Goal: Task Accomplishment & Management: Manage account settings

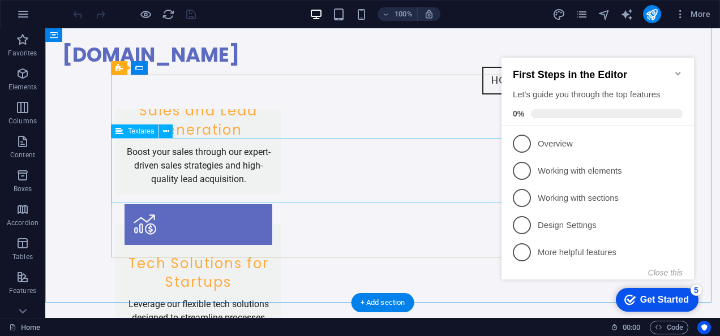
scroll to position [1470, 0]
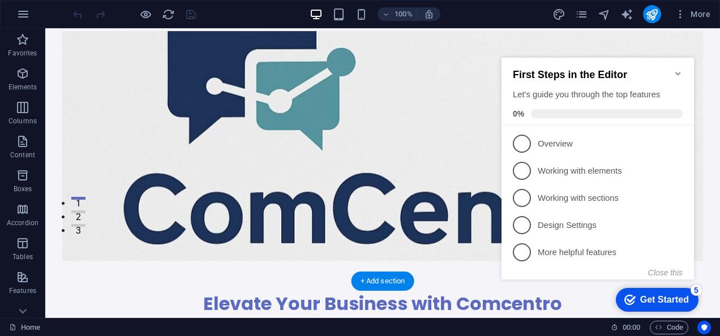
scroll to position [93, 0]
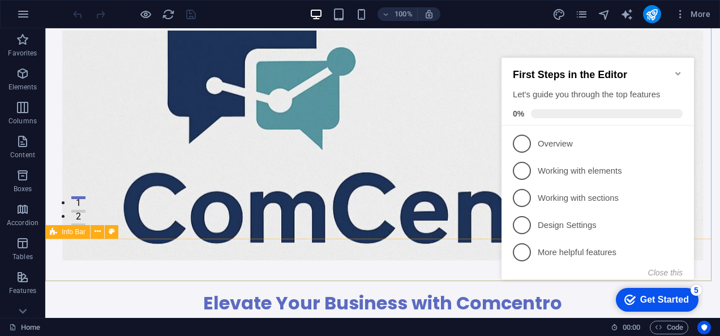
click at [76, 230] on span "Info Bar" at bounding box center [74, 232] width 24 height 7
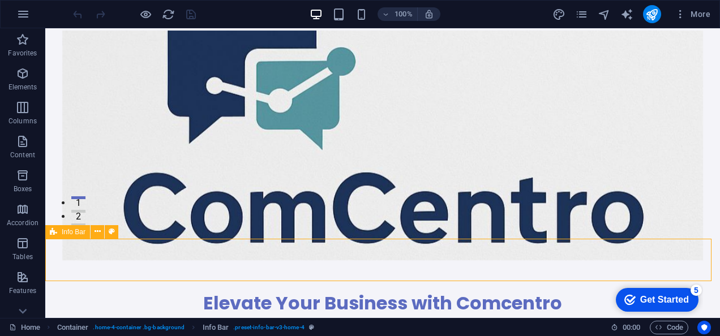
click at [76, 230] on span "Info Bar" at bounding box center [74, 232] width 24 height 7
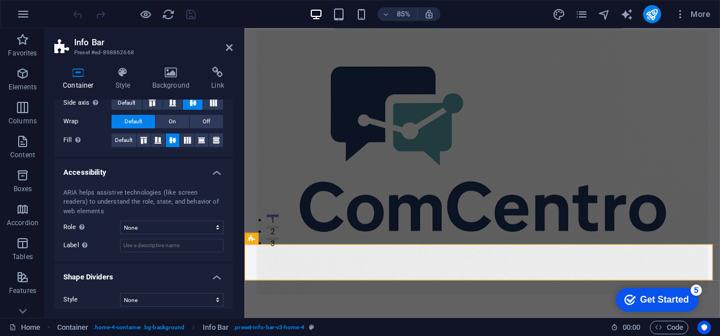
scroll to position [228, 0]
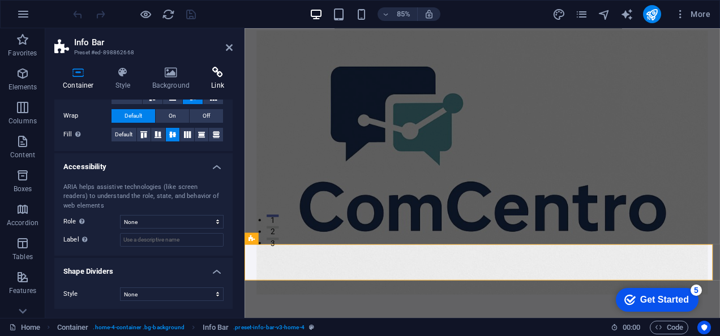
click at [223, 89] on h4 "Link" at bounding box center [218, 79] width 30 height 24
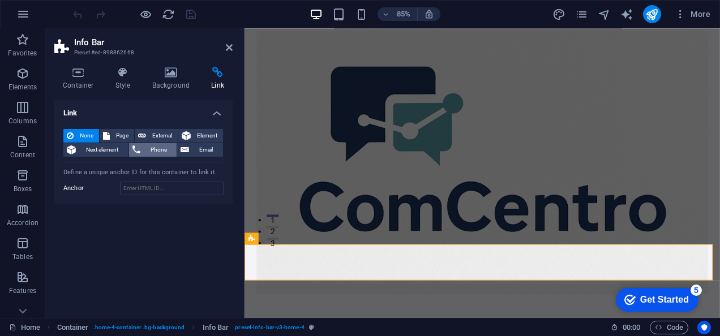
click at [159, 149] on span "Phone" at bounding box center [159, 150] width 30 height 14
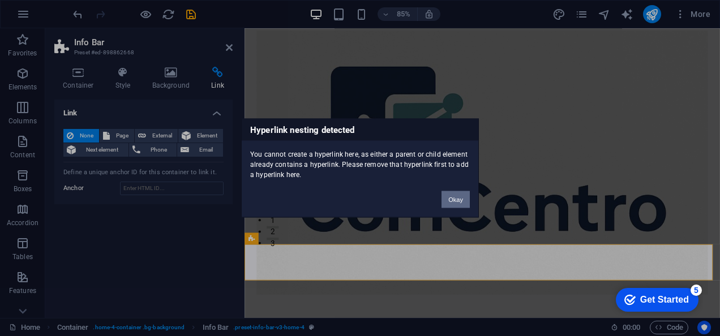
click at [446, 197] on button "Okay" at bounding box center [456, 199] width 28 height 17
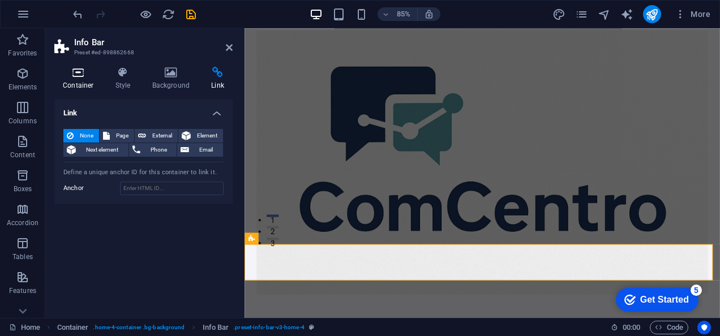
click at [91, 70] on icon at bounding box center [78, 72] width 48 height 11
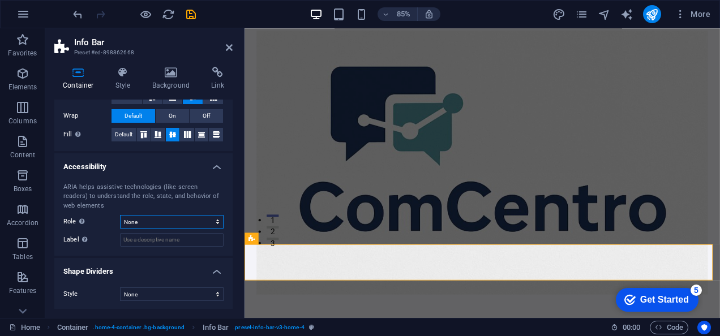
click at [146, 223] on select "None Alert Article Banner Comment Complementary Dialog Footer Header Marquee Pr…" at bounding box center [172, 222] width 104 height 14
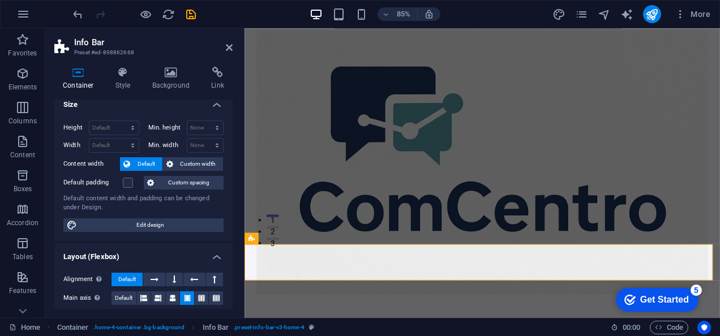
scroll to position [0, 0]
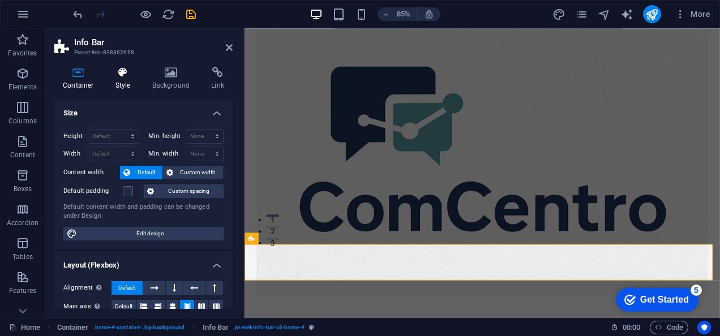
click at [123, 71] on icon at bounding box center [123, 72] width 32 height 11
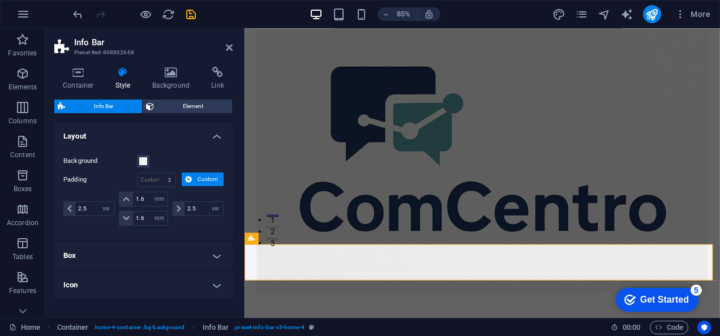
scroll to position [33, 0]
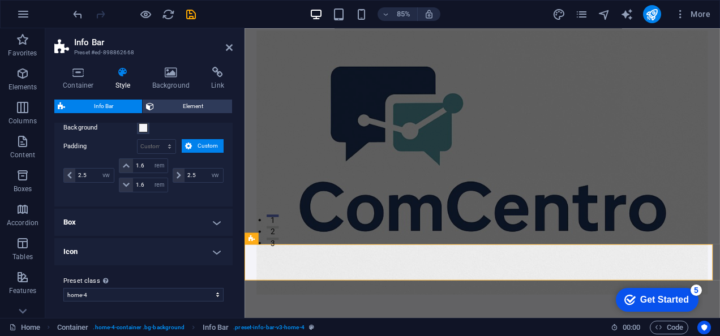
click at [139, 221] on h4 "Box" at bounding box center [143, 222] width 178 height 27
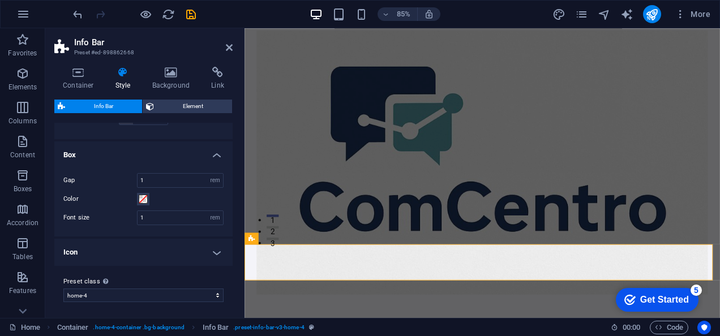
click at [134, 253] on h4 "Icon" at bounding box center [143, 252] width 178 height 27
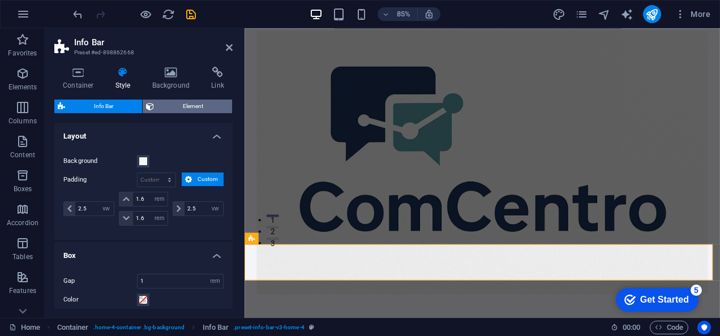
click at [178, 110] on span "Element" at bounding box center [192, 107] width 71 height 14
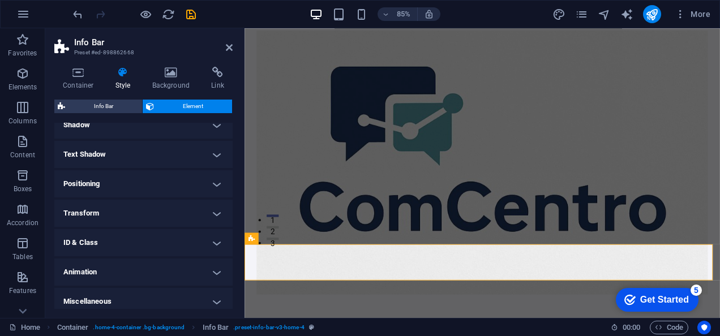
scroll to position [292, 0]
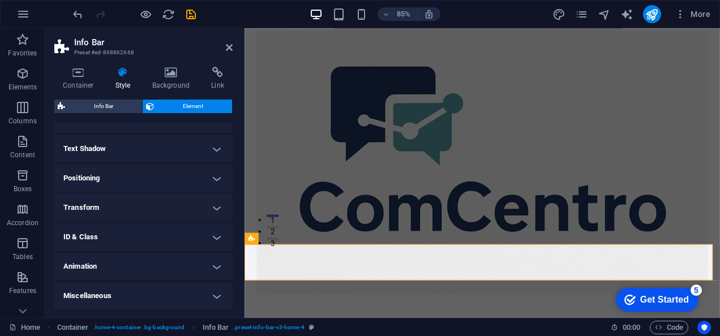
click at [138, 237] on h4 "ID & Class" at bounding box center [143, 237] width 178 height 27
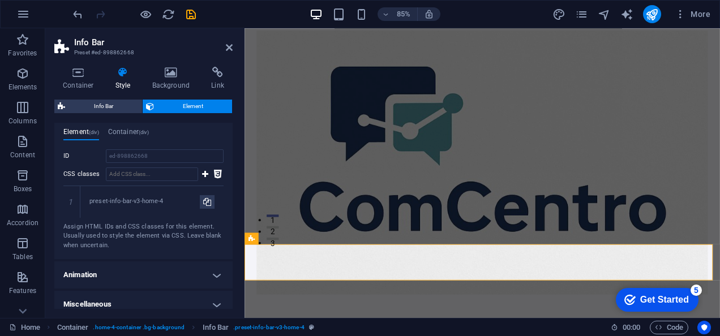
scroll to position [425, 0]
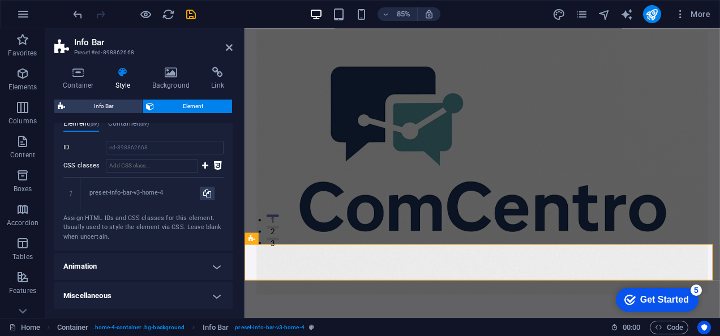
click at [137, 264] on h4 "Animation" at bounding box center [143, 266] width 178 height 27
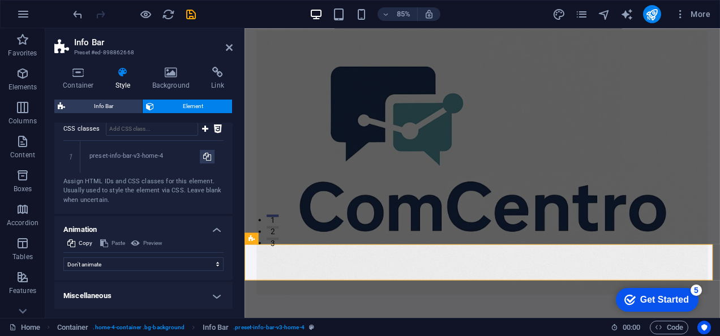
click at [135, 299] on h4 "Miscellaneous" at bounding box center [143, 296] width 178 height 27
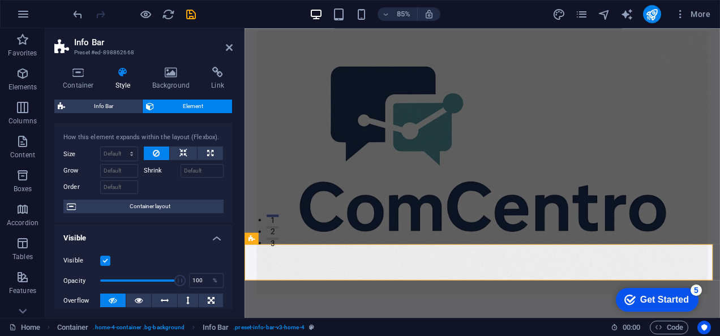
scroll to position [0, 0]
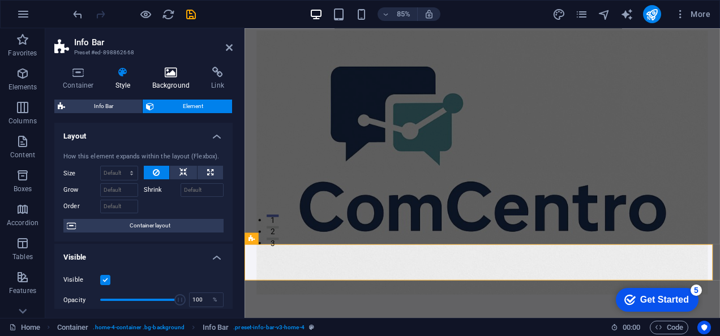
click at [185, 85] on h4 "Background" at bounding box center [173, 79] width 59 height 24
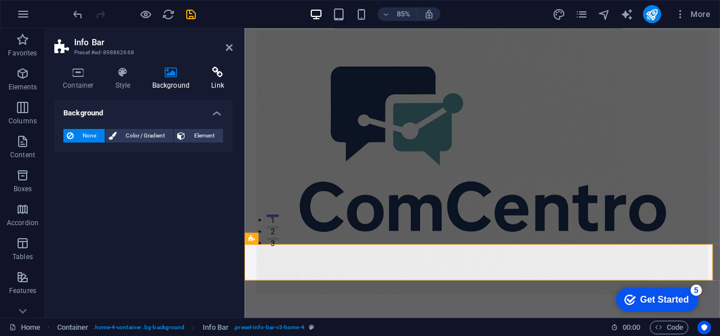
click at [216, 80] on h4 "Link" at bounding box center [218, 79] width 30 height 24
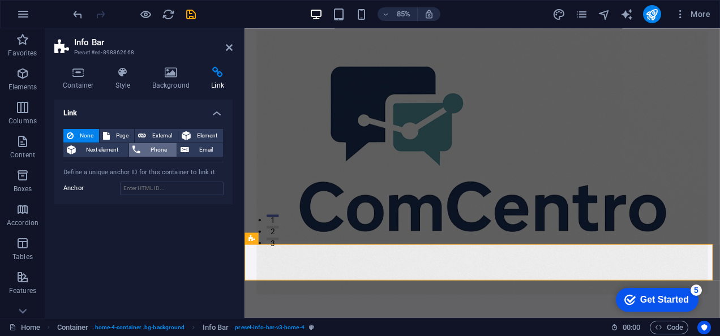
click at [149, 153] on span "Phone" at bounding box center [159, 150] width 30 height 14
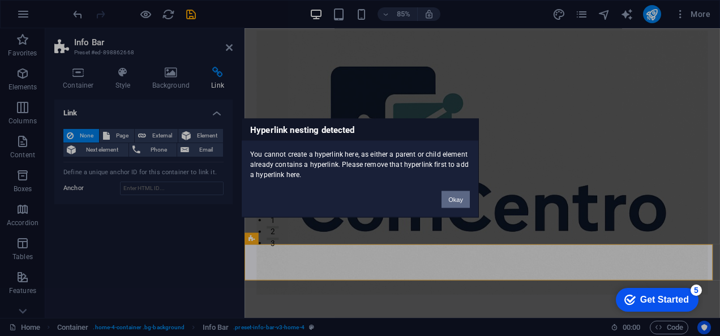
click at [455, 204] on button "Okay" at bounding box center [456, 199] width 28 height 17
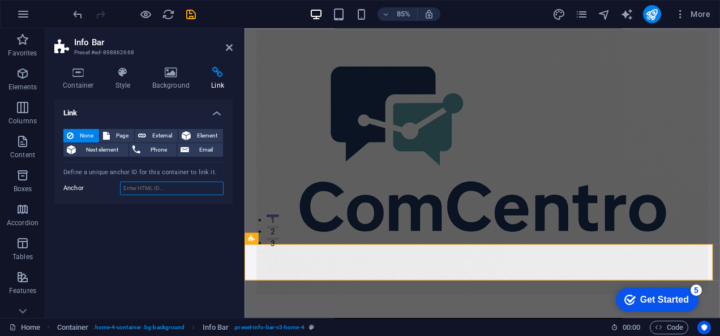
click at [163, 191] on input "Anchor" at bounding box center [172, 189] width 104 height 14
click at [113, 170] on div "Define a unique anchor ID for this container to link it." at bounding box center [143, 173] width 160 height 10
click at [126, 134] on span "Page" at bounding box center [122, 136] width 18 height 14
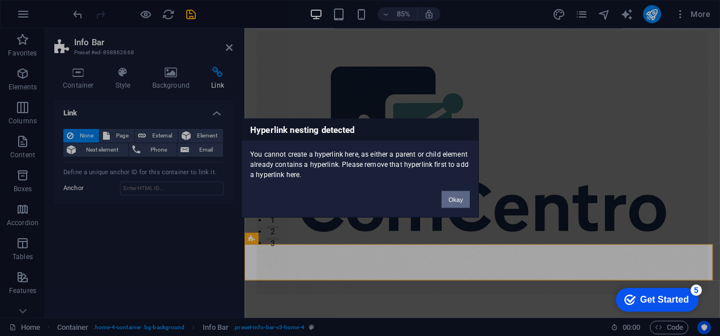
click at [464, 207] on button "Okay" at bounding box center [456, 199] width 28 height 17
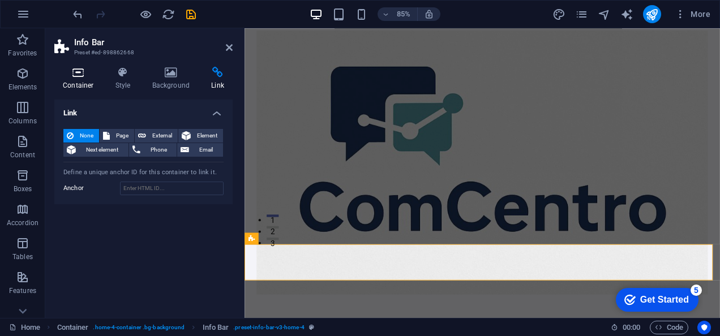
click at [75, 71] on icon at bounding box center [78, 72] width 48 height 11
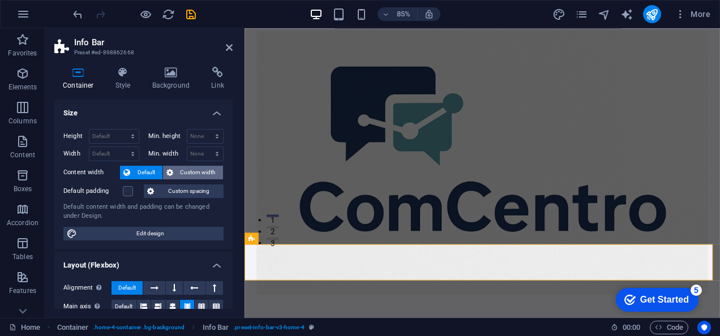
click at [185, 169] on span "Custom width" at bounding box center [199, 173] width 44 height 14
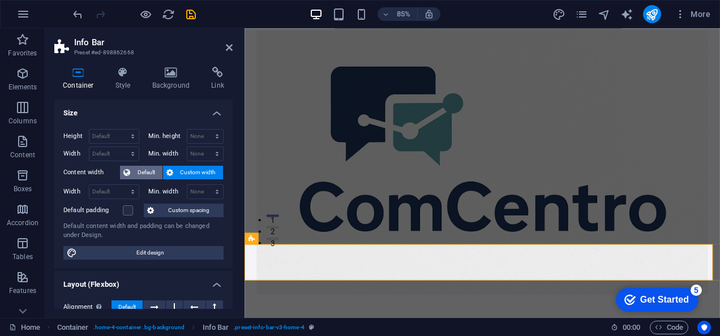
click at [149, 174] on span "Default" at bounding box center [146, 173] width 25 height 14
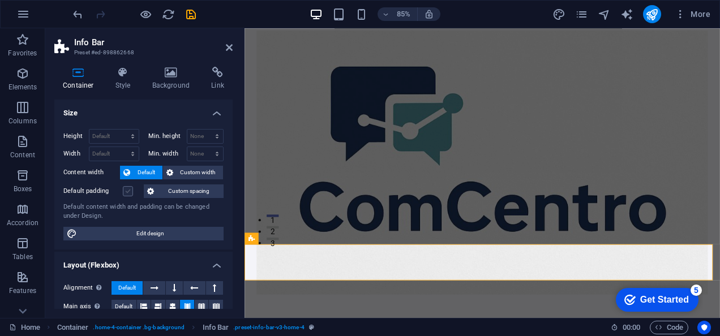
click at [129, 192] on label at bounding box center [128, 191] width 10 height 10
click at [0, 0] on input "Default padding" at bounding box center [0, 0] width 0 height 0
click at [126, 188] on label at bounding box center [128, 191] width 10 height 10
click at [0, 0] on input "Default padding" at bounding box center [0, 0] width 0 height 0
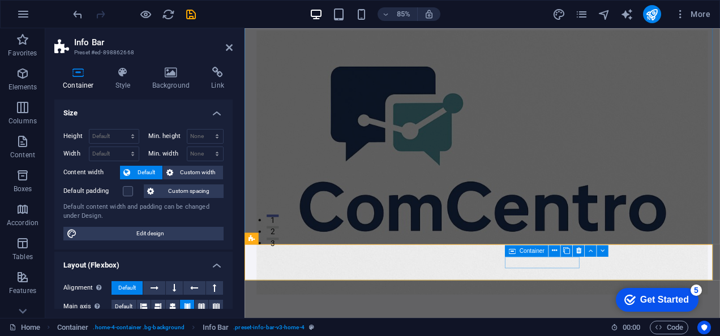
click at [521, 249] on span "Container" at bounding box center [532, 251] width 25 height 6
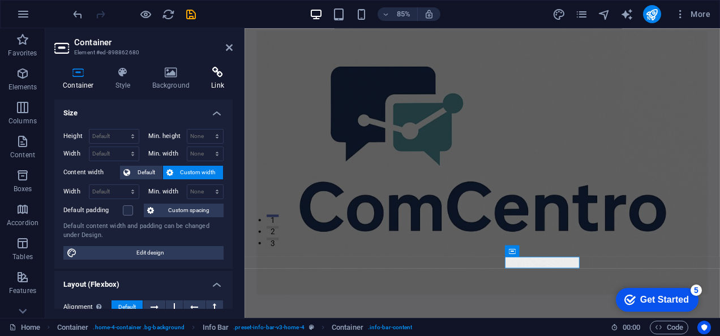
click at [215, 79] on h4 "Link" at bounding box center [218, 79] width 30 height 24
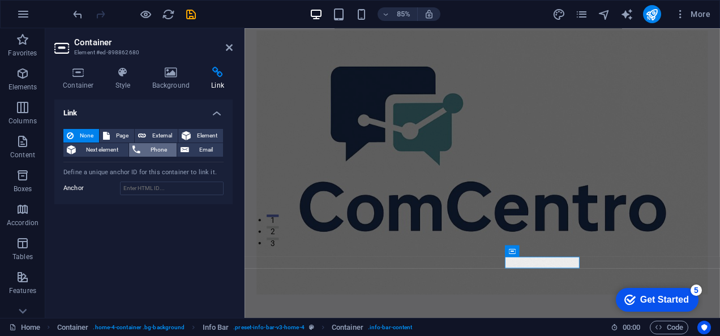
click at [149, 151] on span "Phone" at bounding box center [159, 150] width 30 height 14
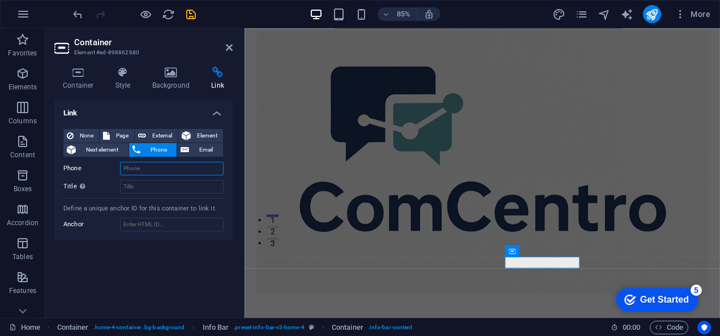
click at [144, 170] on input "Phone" at bounding box center [172, 169] width 104 height 14
type input "962652340"
click at [147, 185] on input "Title Additional link description, should not be the same as the link text. The…" at bounding box center [172, 187] width 104 height 14
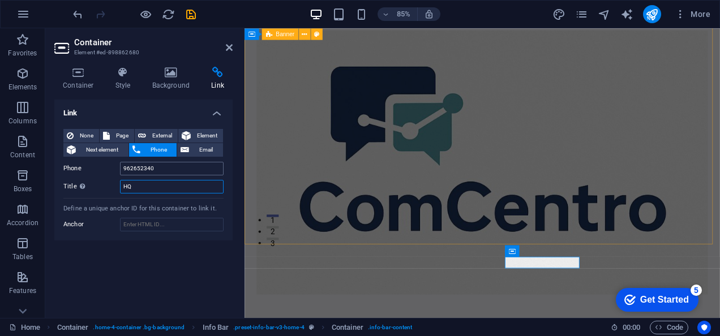
type input "HQ"
click at [122, 169] on input "962652340" at bounding box center [172, 169] width 104 height 14
type input "[PHONE_NUMBER]"
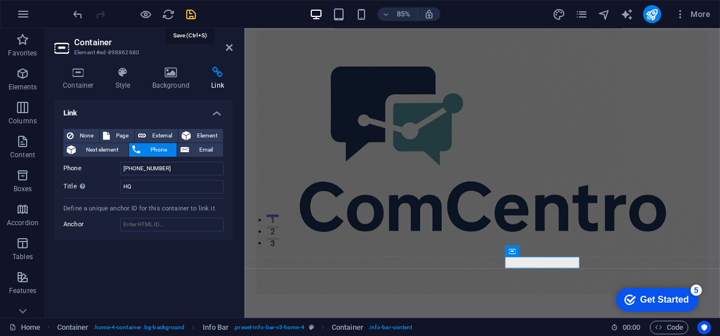
click at [195, 17] on icon "save" at bounding box center [191, 14] width 13 height 13
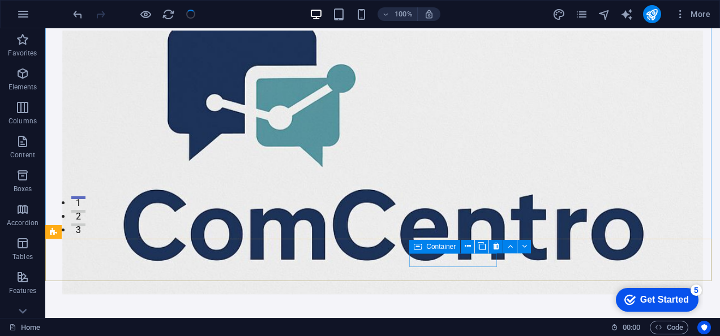
click at [445, 249] on span "Container" at bounding box center [440, 246] width 29 height 7
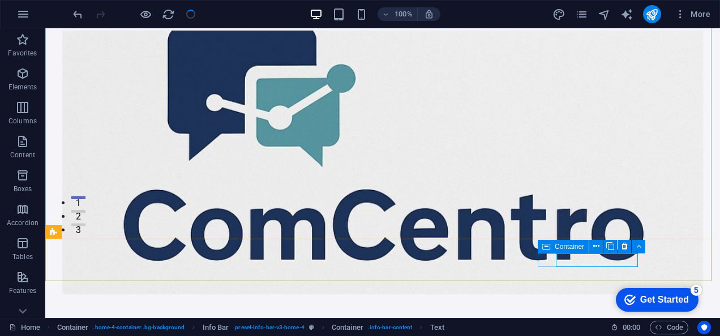
click at [565, 243] on span "Container" at bounding box center [569, 246] width 29 height 7
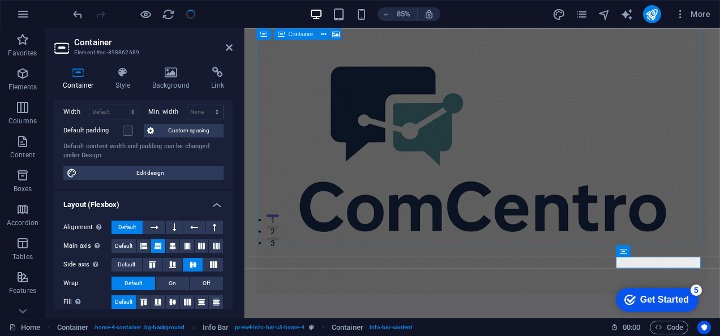
scroll to position [247, 0]
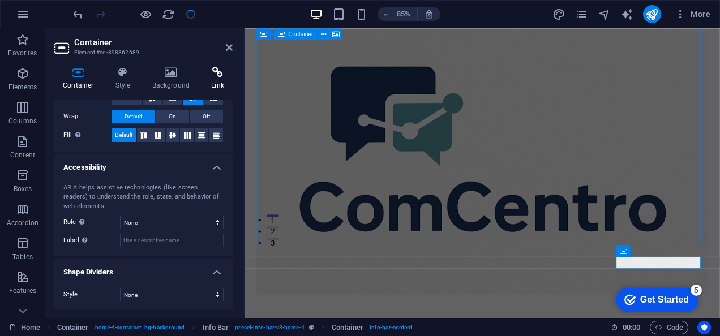
click at [211, 78] on h4 "Link" at bounding box center [218, 79] width 30 height 24
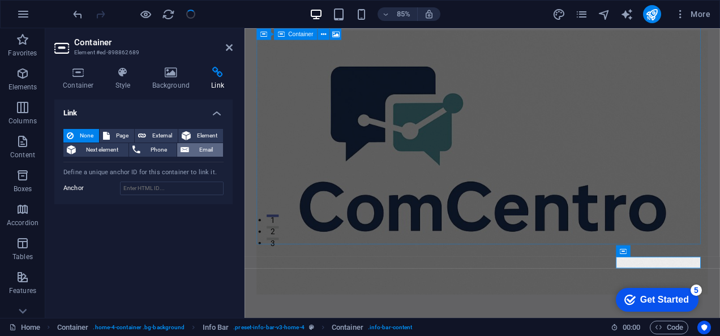
click at [202, 148] on span "Email" at bounding box center [205, 150] width 27 height 14
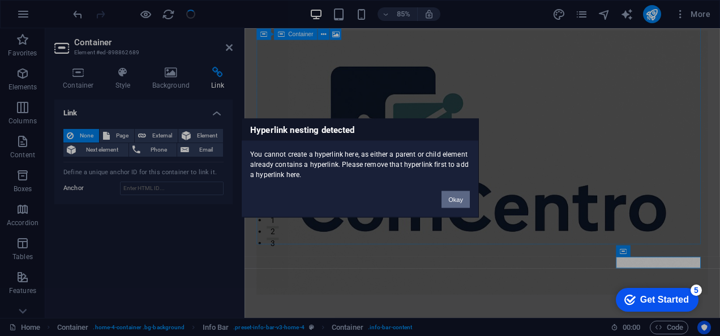
click at [464, 198] on button "Okay" at bounding box center [456, 199] width 28 height 17
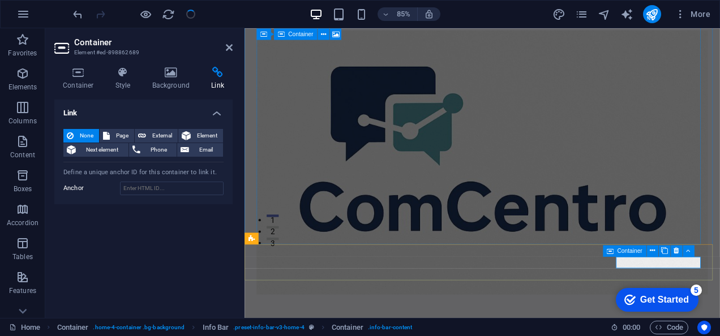
click at [623, 250] on span "Container" at bounding box center [629, 251] width 25 height 6
click at [180, 146] on button "Email" at bounding box center [200, 150] width 46 height 14
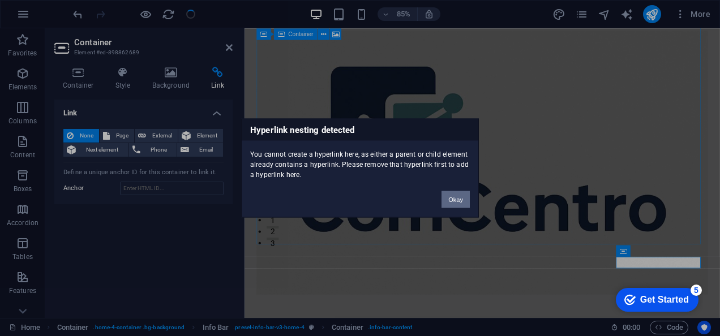
click at [448, 197] on button "Okay" at bounding box center [456, 199] width 28 height 17
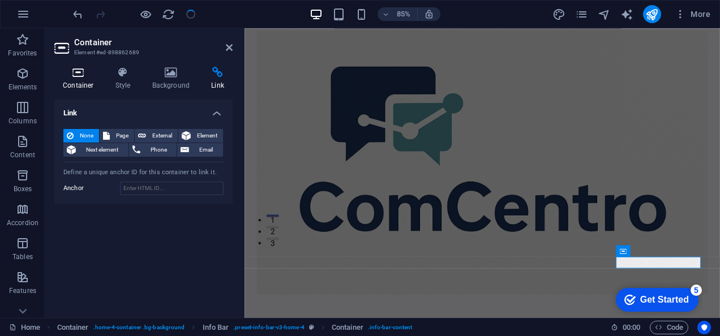
click at [77, 82] on h4 "Container" at bounding box center [80, 79] width 53 height 24
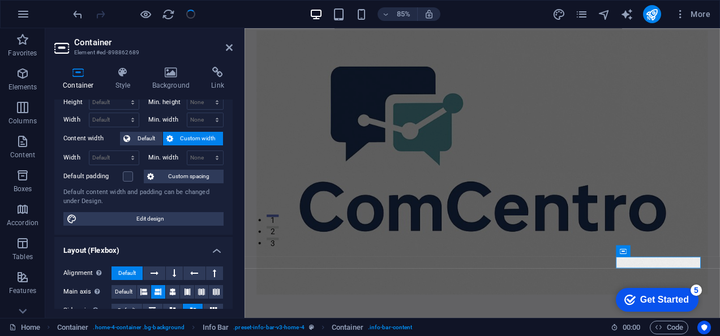
scroll to position [0, 0]
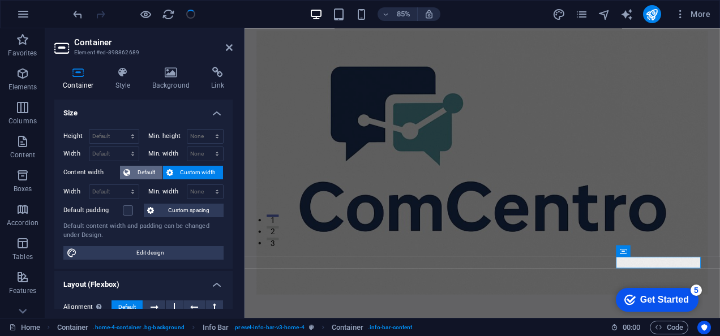
click at [143, 174] on span "Default" at bounding box center [146, 173] width 25 height 14
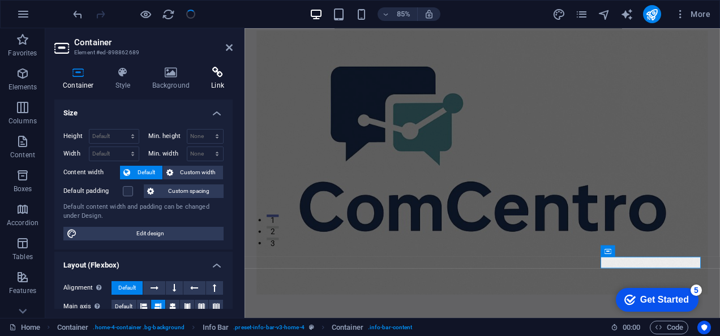
click at [213, 78] on icon at bounding box center [218, 72] width 30 height 11
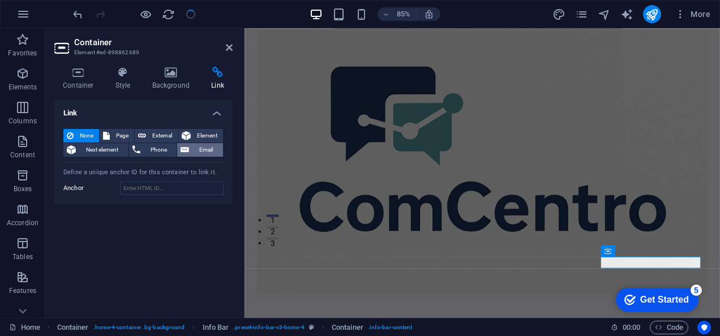
click at [189, 148] on icon at bounding box center [185, 150] width 8 height 14
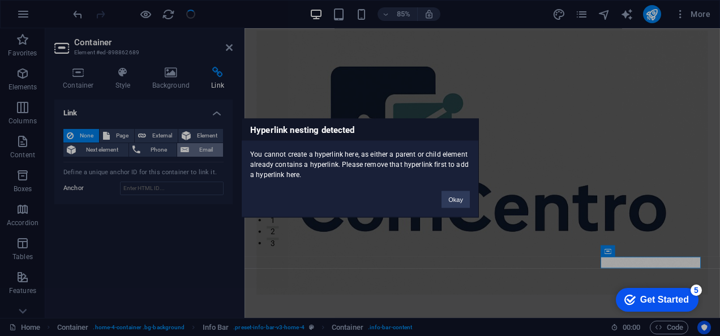
click at [189, 148] on div "Hyperlink nesting detected You cannot create a hyperlink here, as either a pare…" at bounding box center [360, 168] width 720 height 336
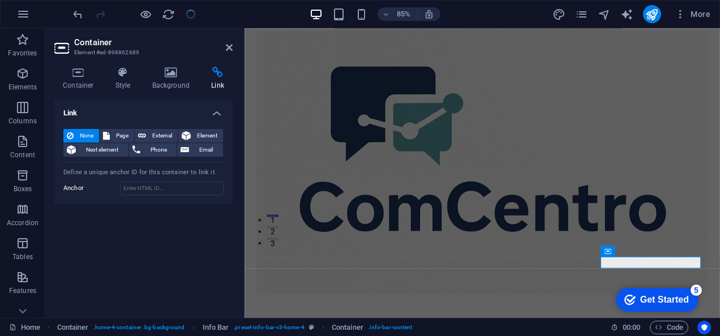
click at [214, 84] on h4 "Link" at bounding box center [218, 79] width 30 height 24
click at [93, 134] on span "None" at bounding box center [86, 136] width 19 height 14
click at [115, 147] on span "Next element" at bounding box center [102, 150] width 46 height 14
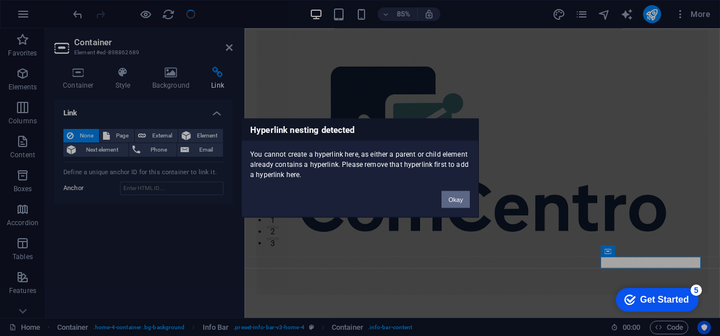
click at [458, 199] on button "Okay" at bounding box center [456, 199] width 28 height 17
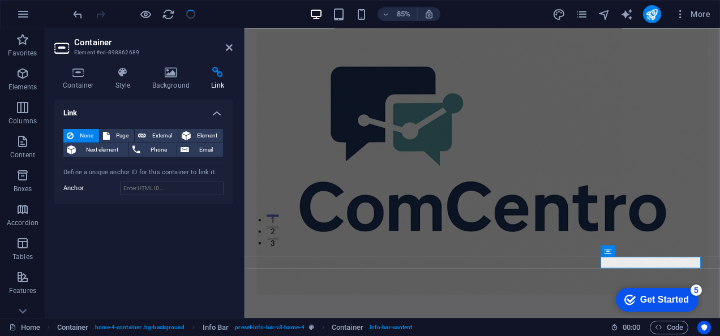
click at [467, 178] on figure at bounding box center [525, 186] width 532 height 311
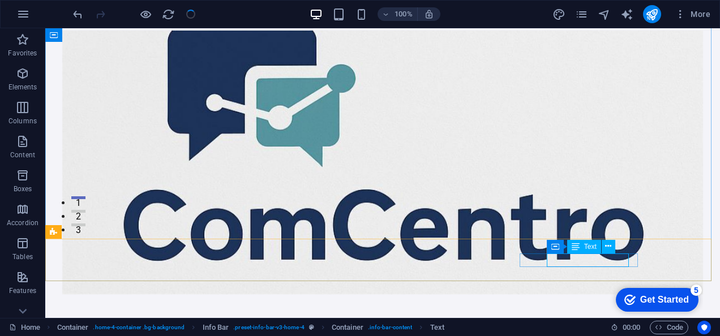
click at [568, 247] on div "Text" at bounding box center [584, 247] width 34 height 14
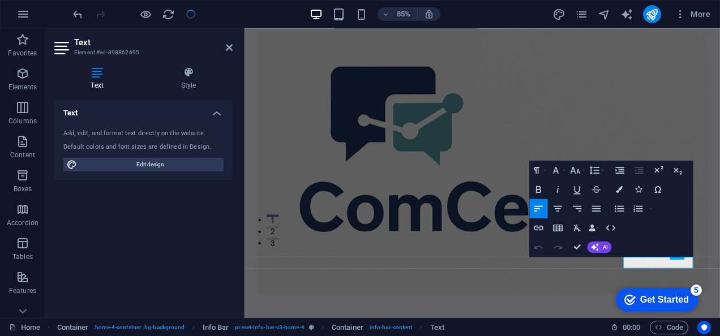
click at [514, 273] on figure at bounding box center [525, 186] width 532 height 311
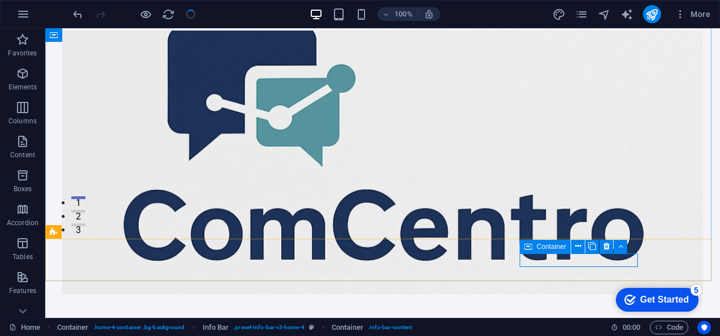
click at [530, 243] on icon at bounding box center [528, 247] width 8 height 14
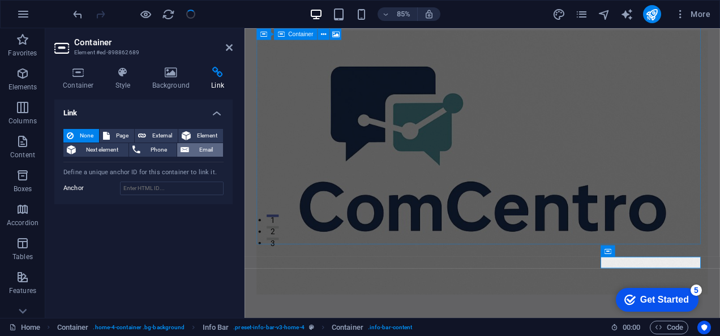
click at [189, 144] on icon at bounding box center [185, 150] width 8 height 14
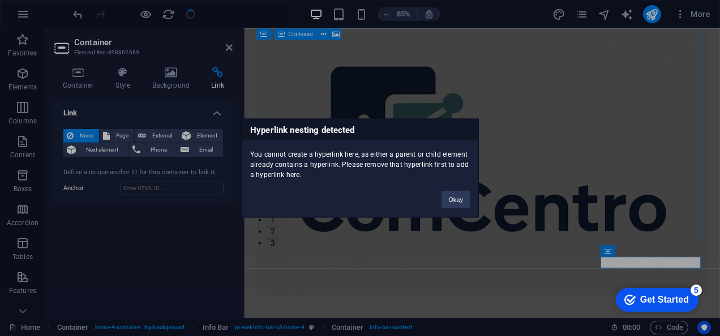
click at [205, 55] on div "Hyperlink nesting detected You cannot create a hyperlink here, as either a pare…" at bounding box center [360, 168] width 720 height 336
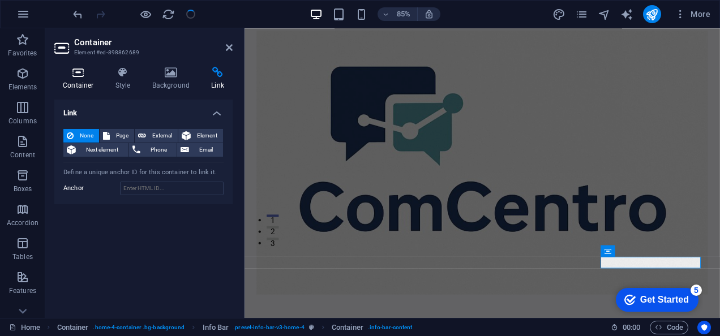
click at [83, 75] on icon at bounding box center [78, 72] width 48 height 11
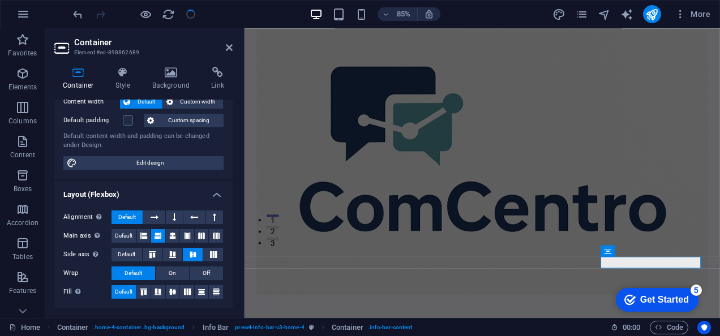
scroll to position [228, 0]
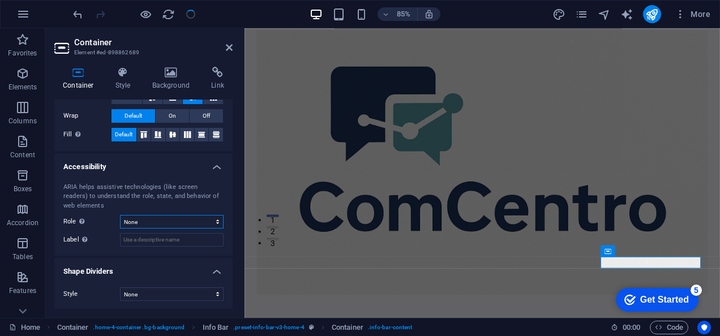
click at [155, 220] on select "None Alert Article Banner Comment Complementary Dialog Footer Header Marquee Pr…" at bounding box center [172, 222] width 104 height 14
select select "dialog"
click at [120, 215] on select "None Alert Article Banner Comment Complementary Dialog Footer Header Marquee Pr…" at bounding box center [172, 222] width 104 height 14
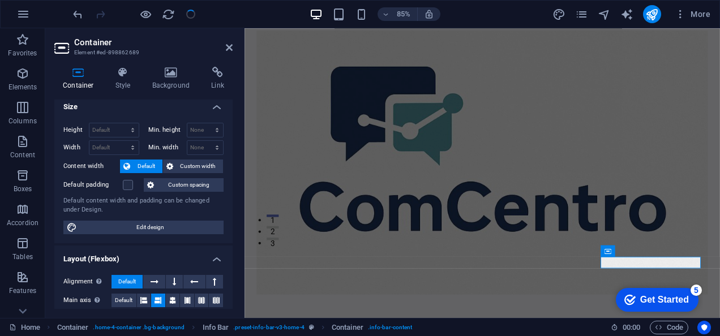
scroll to position [0, 0]
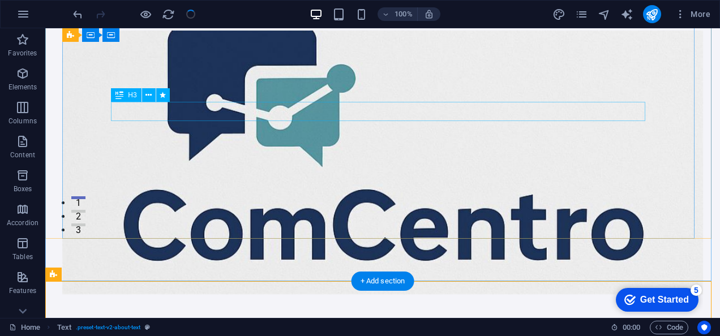
drag, startPoint x: 259, startPoint y: 42, endPoint x: 260, endPoint y: 110, distance: 68.5
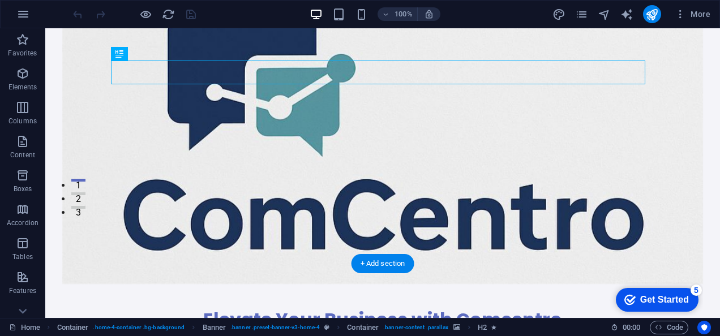
scroll to position [111, 0]
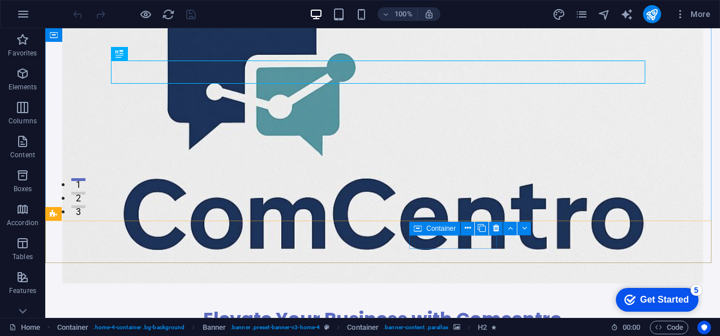
click at [418, 229] on icon at bounding box center [418, 229] width 8 height 14
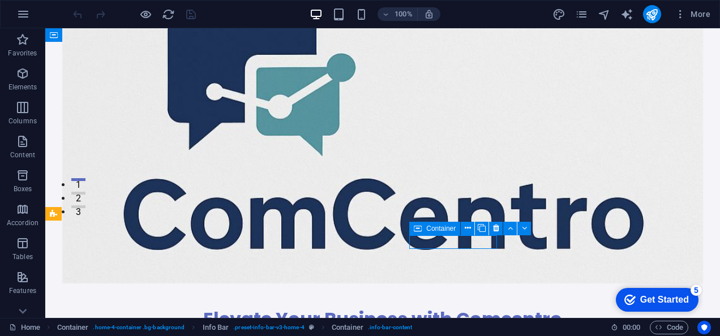
drag, startPoint x: 418, startPoint y: 229, endPoint x: 188, endPoint y: 232, distance: 229.9
click at [418, 229] on icon at bounding box center [418, 229] width 8 height 14
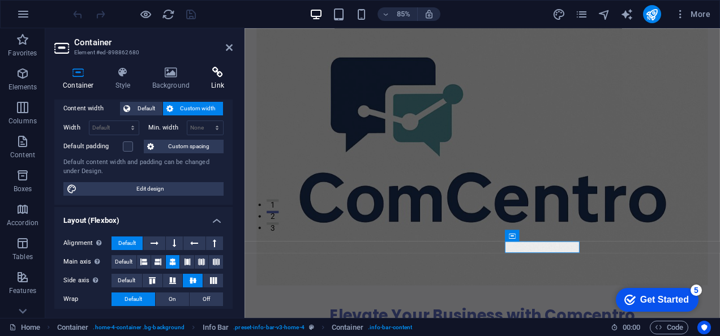
scroll to position [65, 0]
click at [216, 75] on icon at bounding box center [218, 72] width 30 height 11
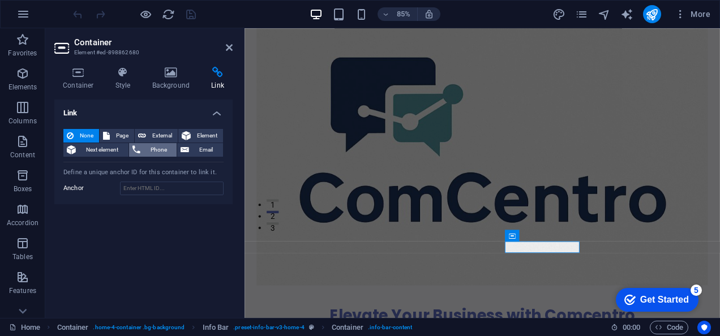
click at [157, 149] on span "Phone" at bounding box center [159, 150] width 30 height 14
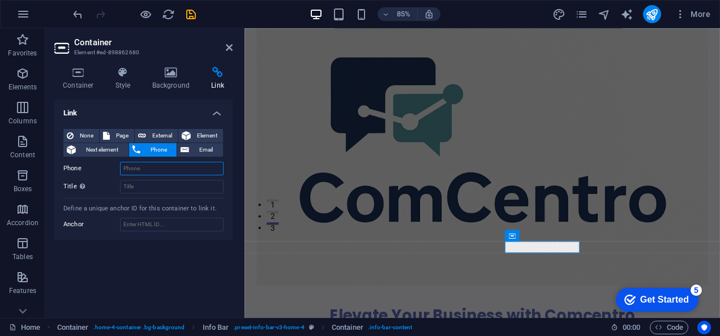
type input "9"
type input "[PHONE_NUMBER]"
click at [166, 188] on input "Title Additional link description, should not be the same as the link text. The…" at bounding box center [172, 187] width 104 height 14
type input "HQ"
click at [194, 13] on icon "save" at bounding box center [191, 14] width 13 height 13
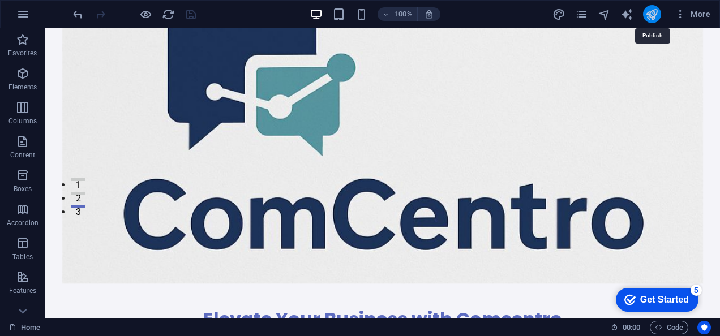
click at [652, 15] on icon "publish" at bounding box center [651, 14] width 13 height 13
